Goal: Find specific page/section: Find specific page/section

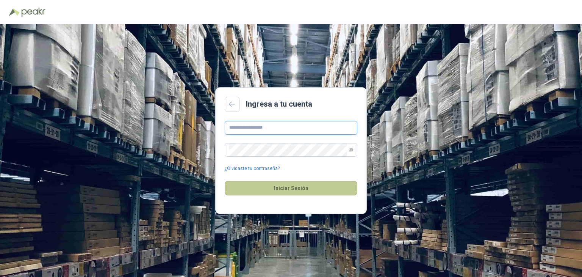
type input "**********"
click at [282, 186] on button "Iniciar Sesión" at bounding box center [291, 188] width 133 height 14
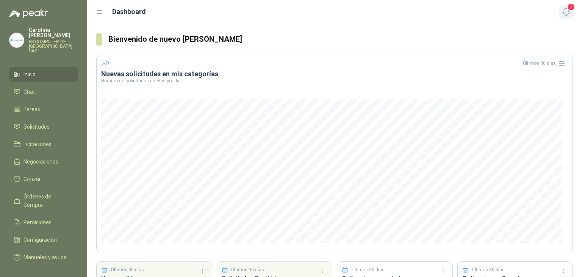
click at [562, 16] on icon "button" at bounding box center [566, 11] width 9 height 9
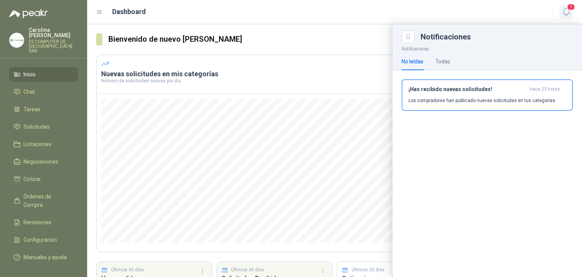
click at [562, 16] on icon "button" at bounding box center [566, 11] width 9 height 9
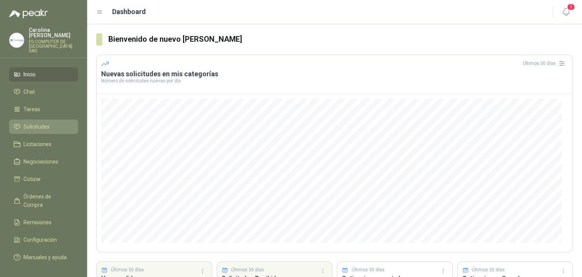
click at [35, 122] on span "Solicitudes" at bounding box center [36, 126] width 26 height 8
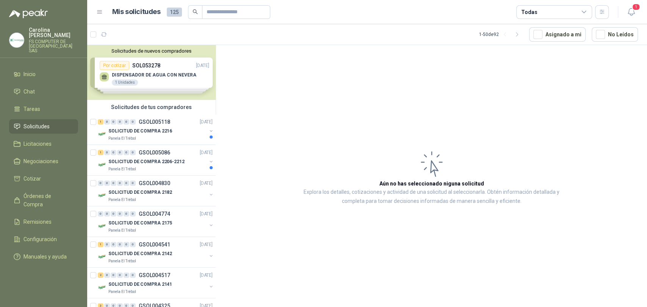
click at [15, 33] on img at bounding box center [16, 40] width 14 height 14
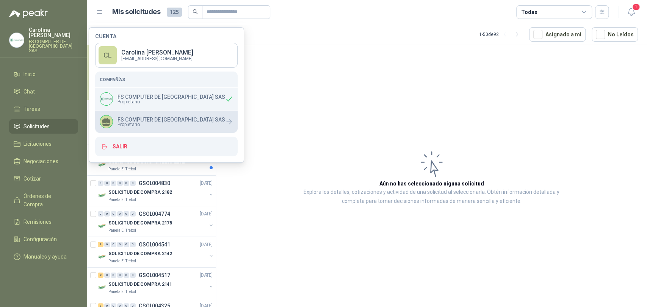
click at [122, 119] on p "FS COMPUTER DE [GEOGRAPHIC_DATA] SAS" at bounding box center [171, 119] width 108 height 5
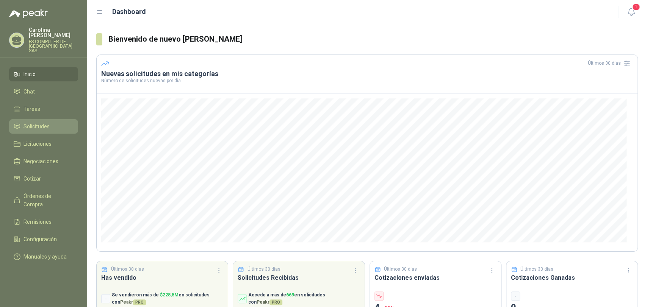
click at [33, 119] on link "Solicitudes" at bounding box center [43, 126] width 69 height 14
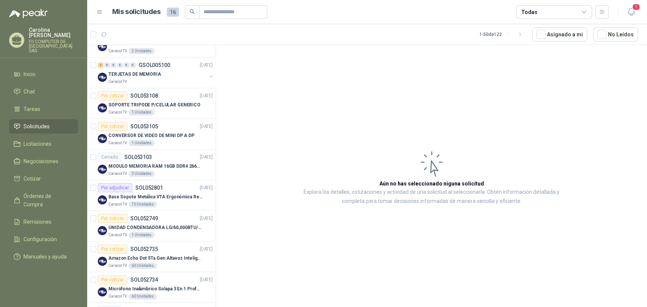
scroll to position [252, 0]
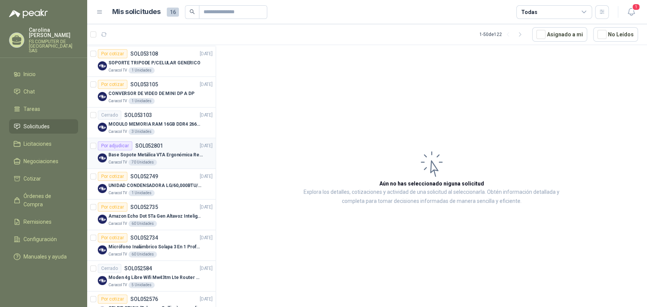
click at [178, 152] on p "Base Sopote Metálica VTA Ergonómica Retráctil para Portátil" at bounding box center [155, 155] width 94 height 7
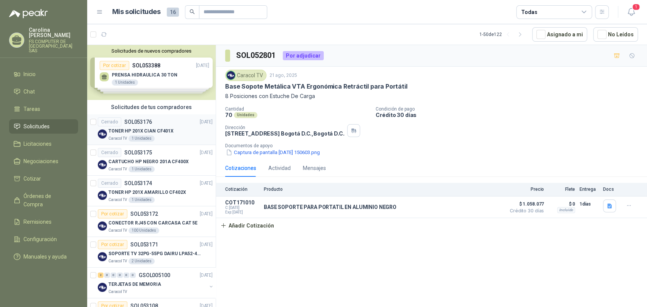
click at [163, 130] on p "TONER HP 201X CIAN CF401X" at bounding box center [140, 131] width 65 height 7
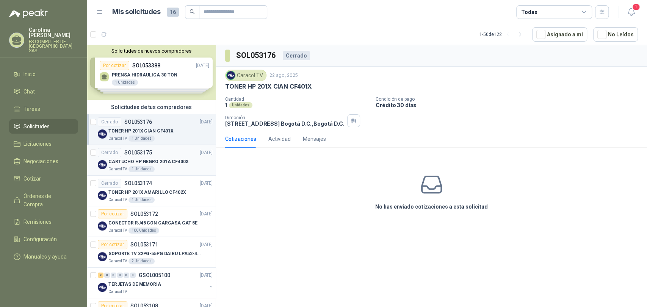
click at [167, 157] on div "CARTUCHO HP NEGRO 201A CF400X" at bounding box center [160, 161] width 104 height 9
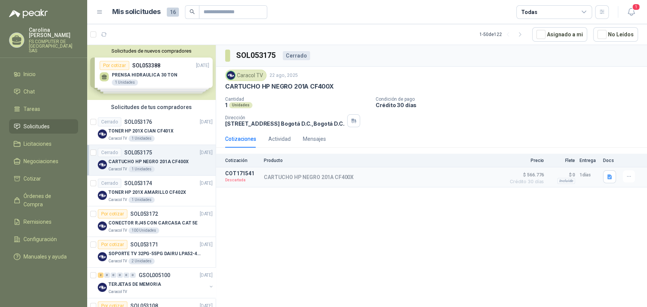
click at [335, 226] on div "SOL053175 Cerrado Caracol TV 22 ago, 2025 CARTUCHO HP NEGRO 201A CF400X Cantida…" at bounding box center [431, 177] width 431 height 265
